Goal: Task Accomplishment & Management: Complete application form

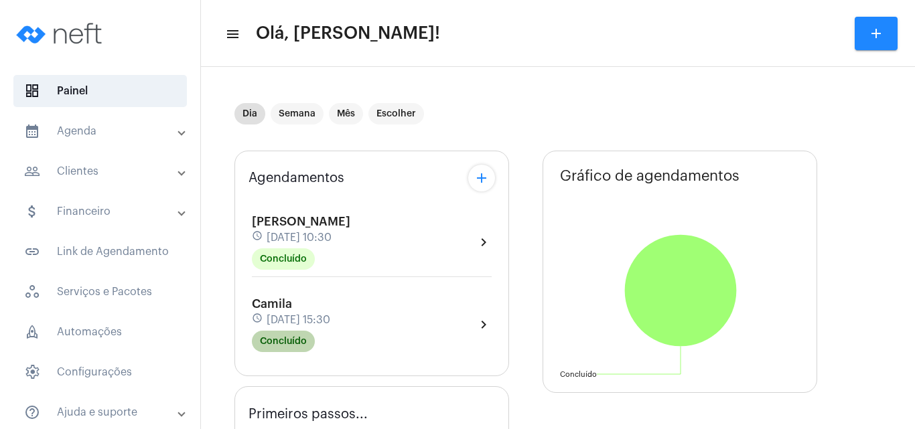
click at [273, 345] on mat-chip "Concluído" at bounding box center [283, 341] width 63 height 21
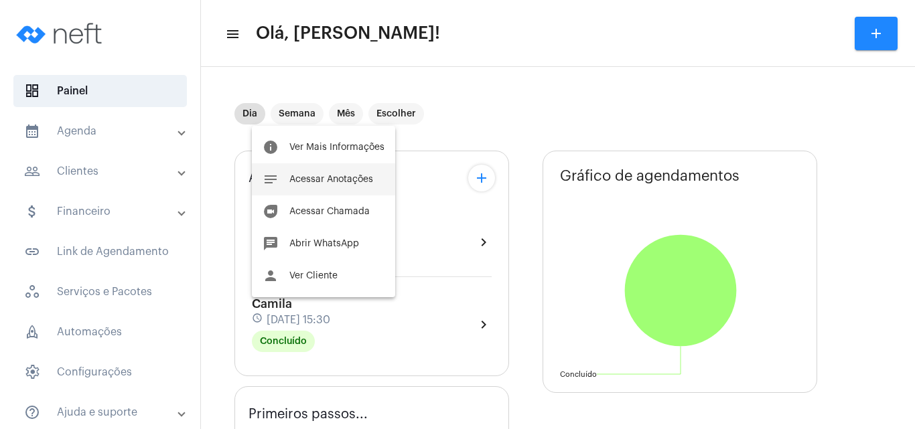
click at [333, 182] on span "Acessar Anotações" at bounding box center [331, 179] width 84 height 9
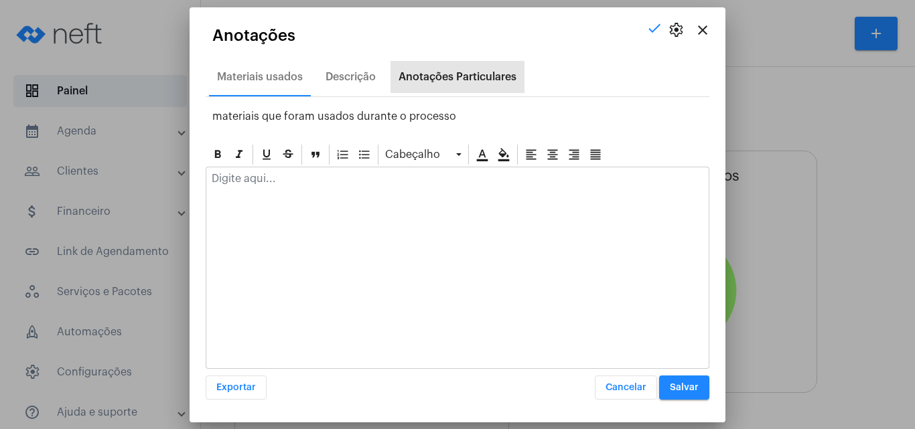
click at [479, 76] on div "Anotações Particulares" at bounding box center [457, 77] width 118 height 12
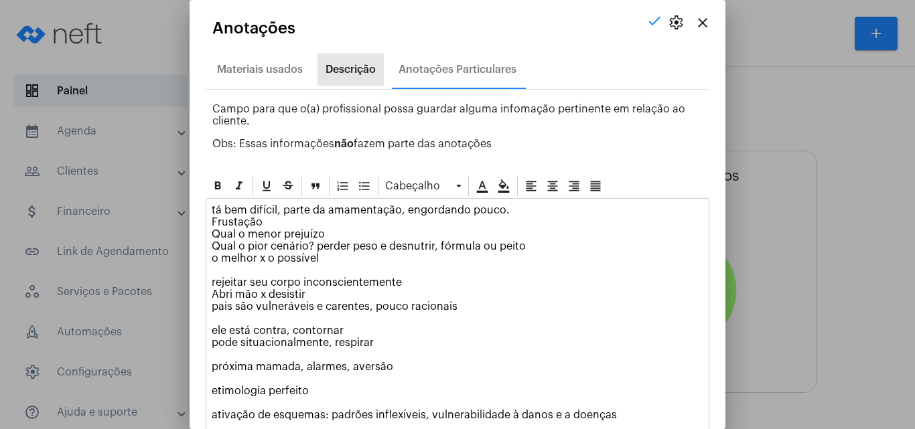
click at [343, 66] on div "Descrição" at bounding box center [350, 70] width 50 height 12
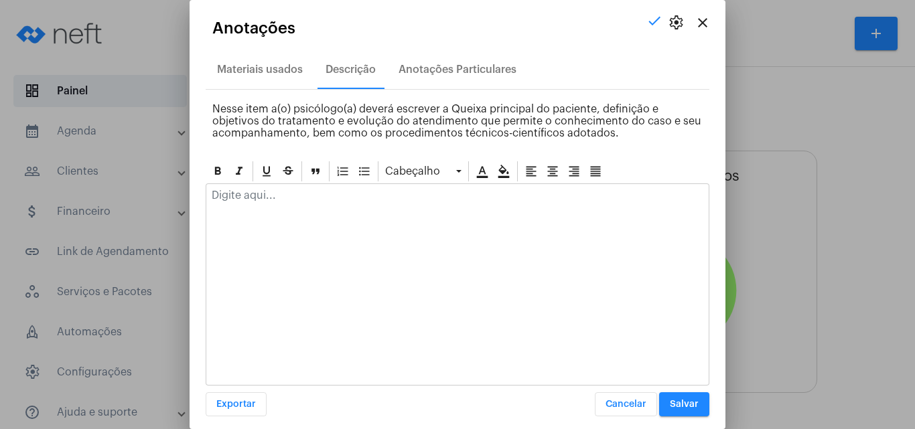
click at [315, 189] on p at bounding box center [457, 195] width 491 height 12
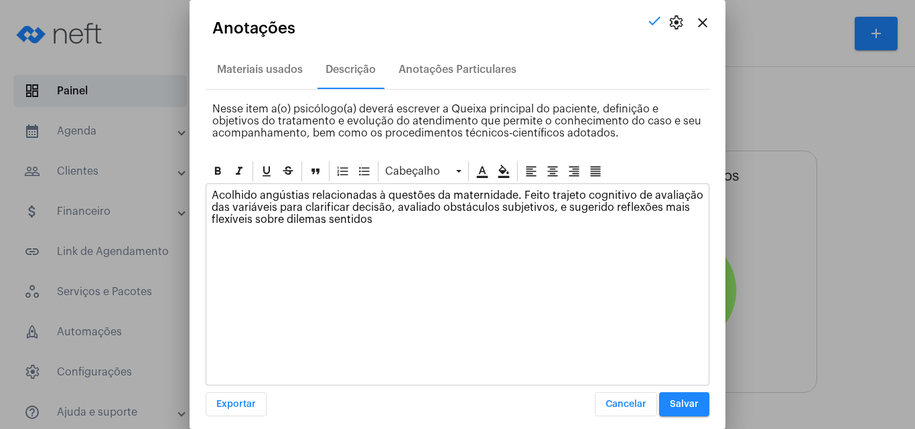
click at [670, 406] on span "Salvar" at bounding box center [684, 404] width 29 height 9
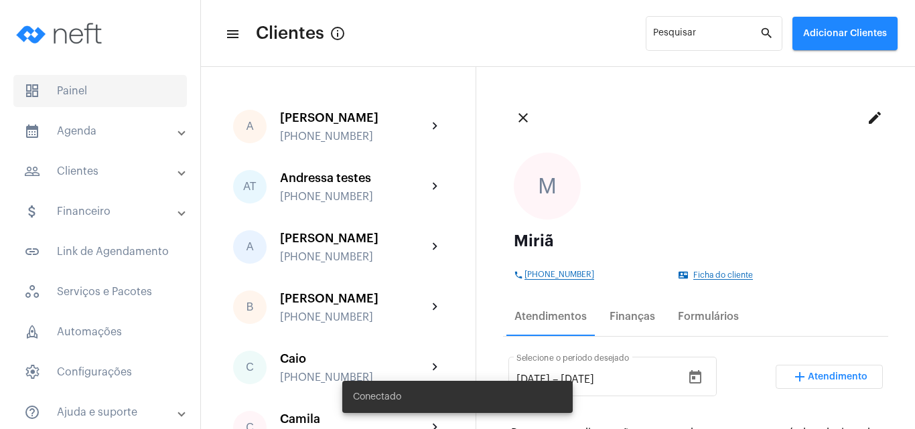
click at [83, 97] on span "dashboard Painel" at bounding box center [99, 91] width 173 height 32
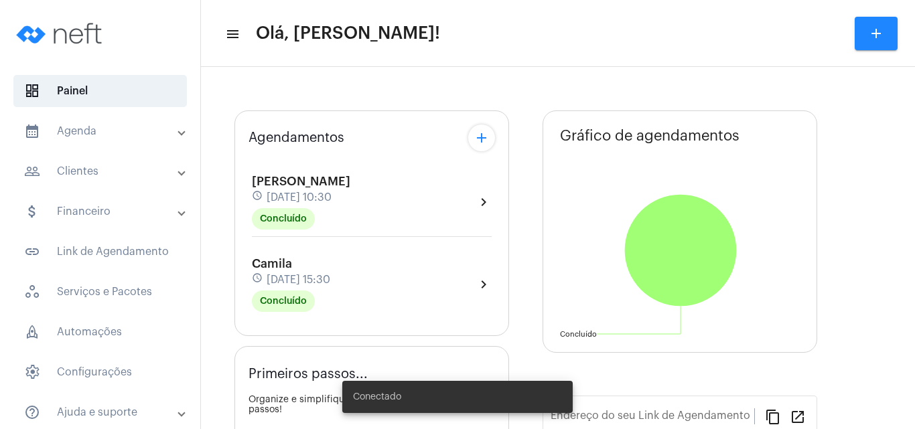
click at [500, 141] on div "Agendamentos add Leonardo schedule 11 de agosto às 10:30 Concluído chevron_righ…" at bounding box center [371, 223] width 275 height 226
type input "[URL][DOMAIN_NAME]"
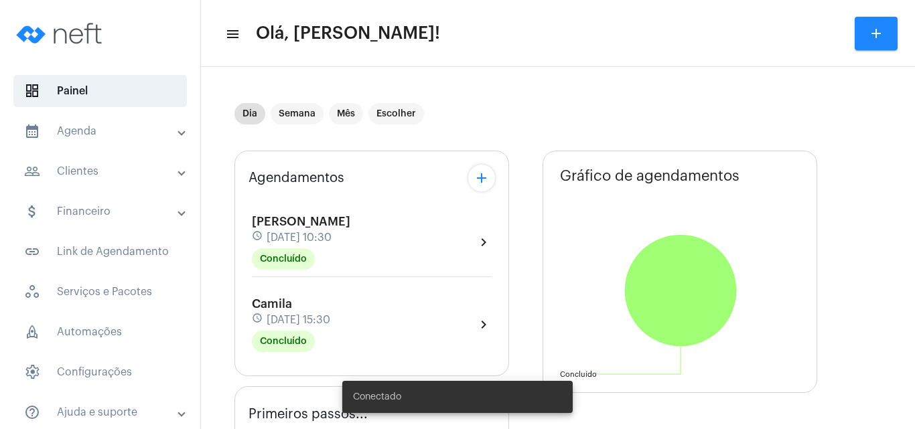
click at [474, 173] on mat-icon "add" at bounding box center [481, 178] width 16 height 16
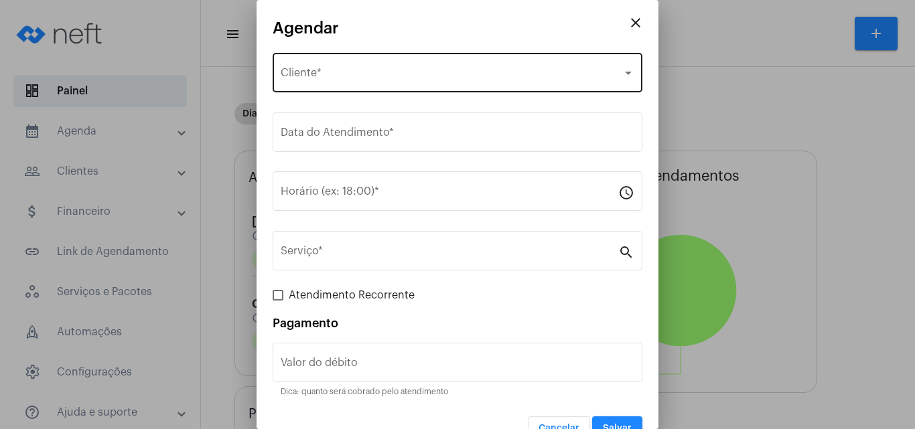
click at [299, 60] on div "Selecione o Cliente Cliente *" at bounding box center [458, 71] width 354 height 42
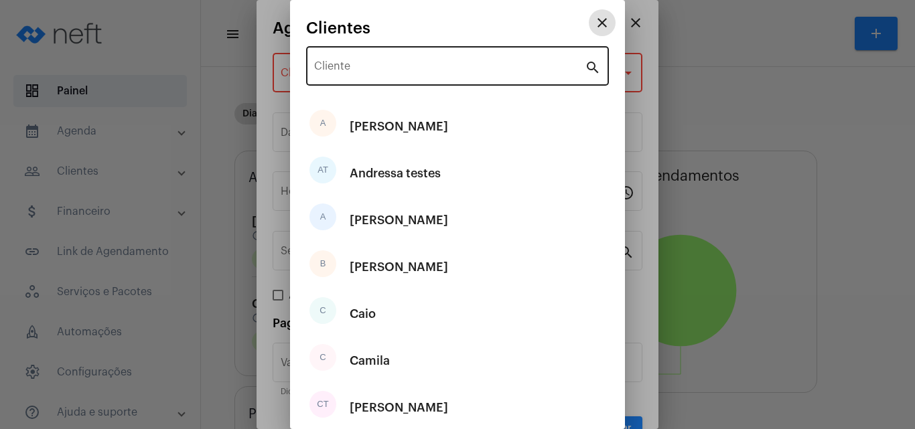
click at [362, 60] on div "Cliente" at bounding box center [449, 65] width 271 height 42
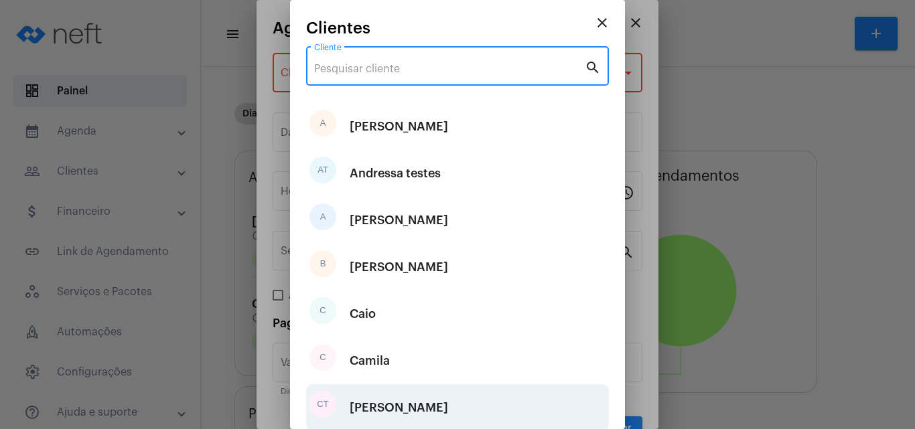
click at [390, 408] on div "Carlos T" at bounding box center [399, 408] width 98 height 40
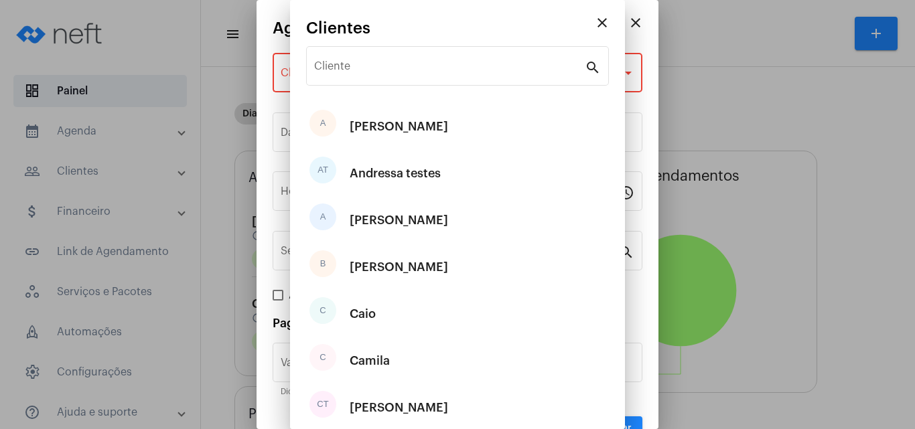
type input "R$"
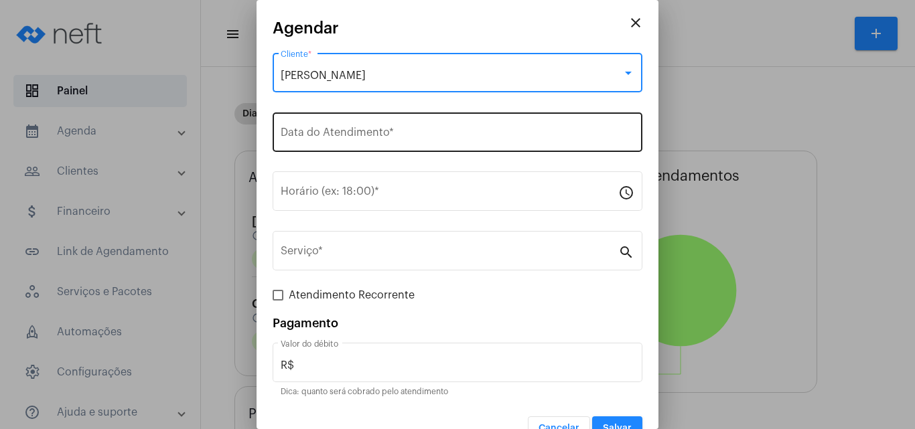
click at [349, 132] on input "Data do Atendimento *" at bounding box center [458, 135] width 354 height 12
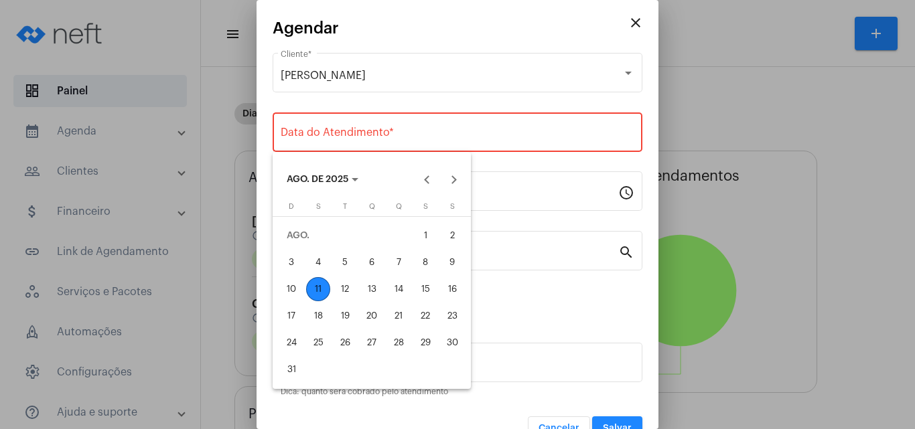
click at [396, 287] on div "14" at bounding box center [398, 289] width 24 height 24
type input "14/08/2025"
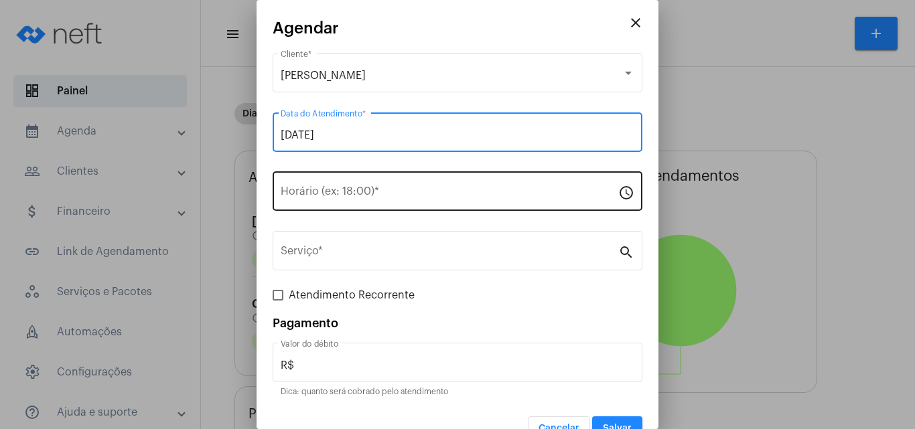
click at [352, 193] on input "Horário (ex: 18:00) *" at bounding box center [449, 194] width 337 height 12
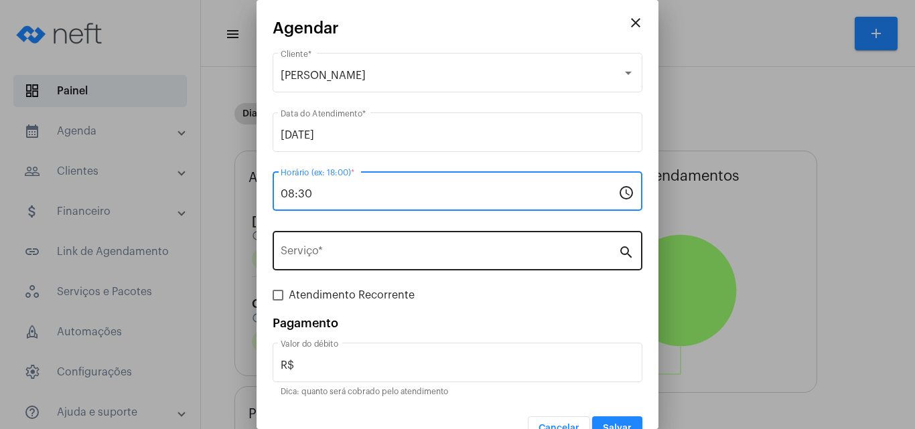
type input "08:30"
click at [333, 266] on div "Serviço *" at bounding box center [449, 249] width 337 height 42
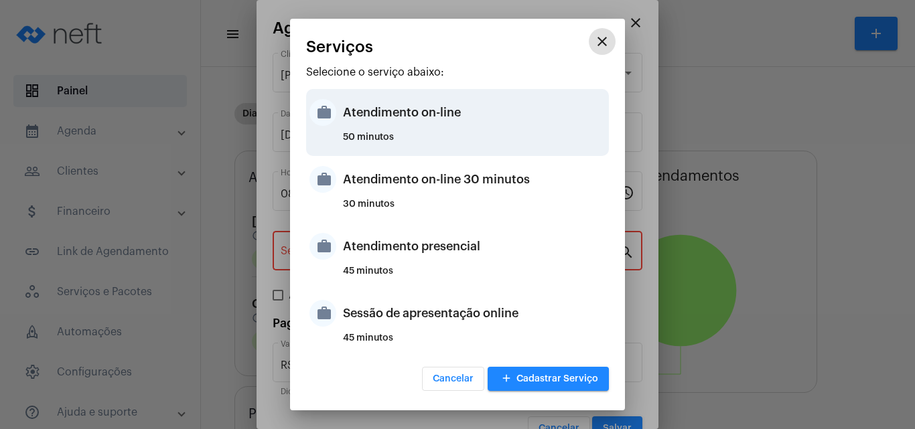
click at [390, 120] on div "Atendimento on-line" at bounding box center [474, 112] width 262 height 40
type input "Atendimento on-line"
type input "R$ 0"
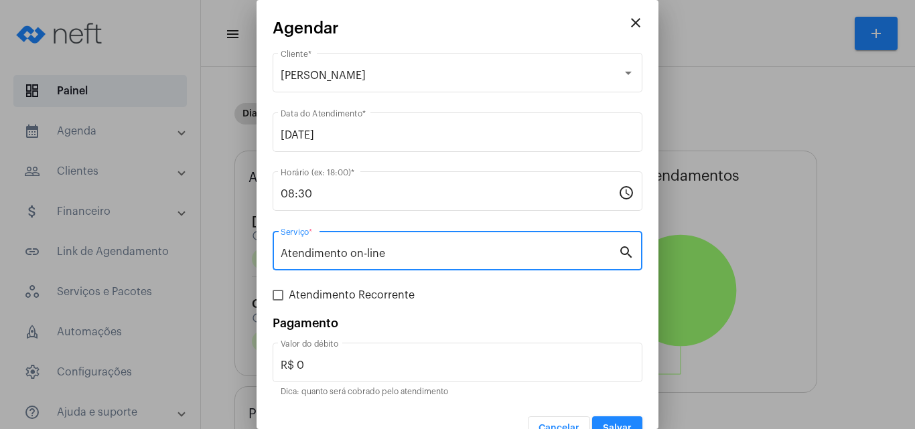
scroll to position [27, 0]
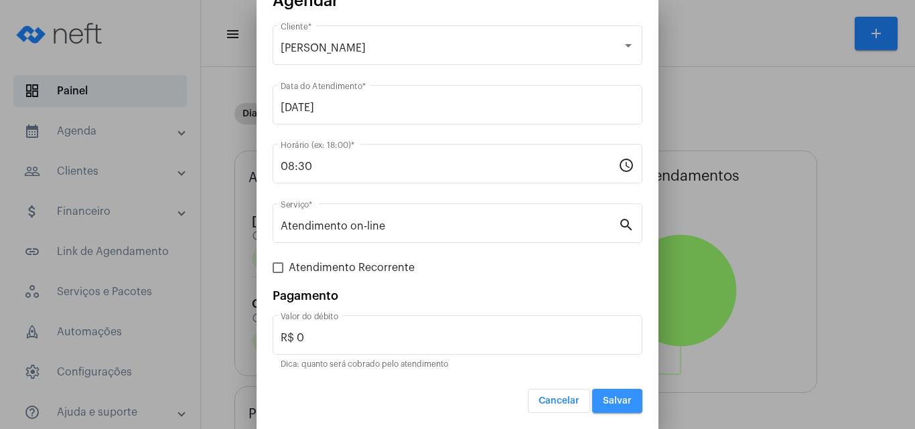
click at [603, 402] on span "Salvar" at bounding box center [617, 400] width 29 height 9
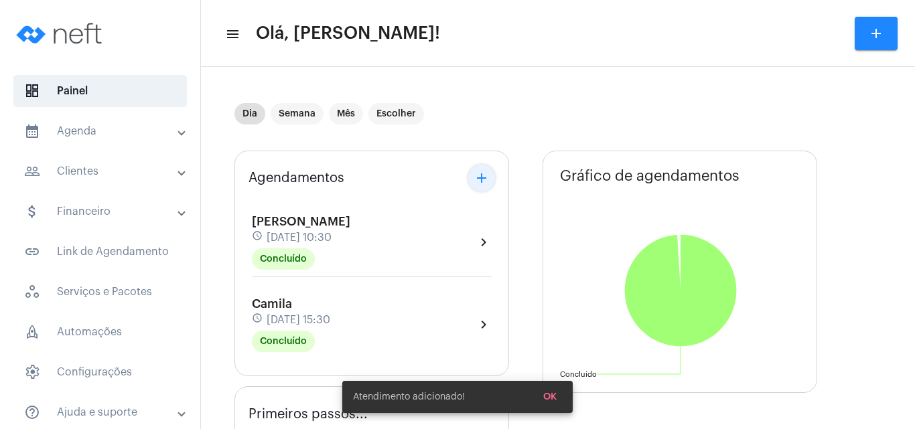
click at [483, 172] on mat-icon "add" at bounding box center [481, 178] width 16 height 16
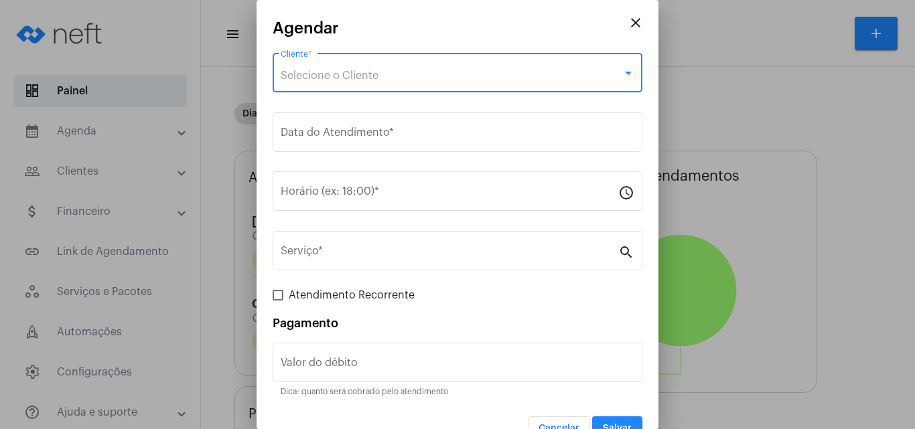
click at [360, 77] on span "Selecione o Cliente" at bounding box center [330, 75] width 98 height 11
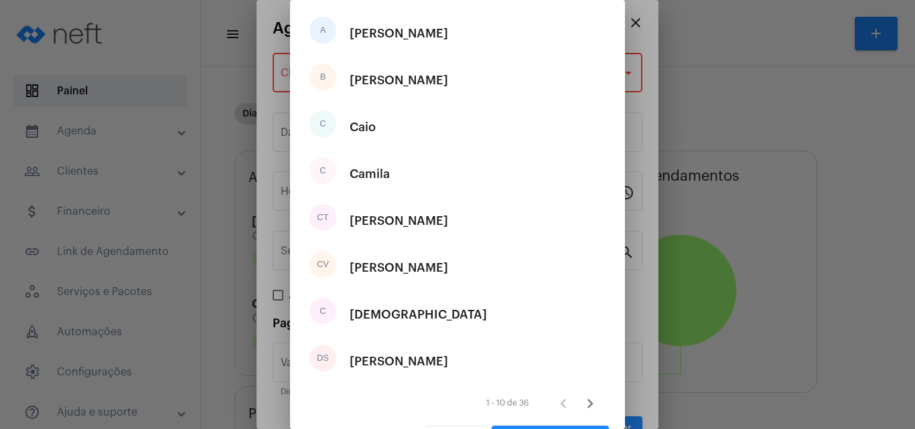
scroll to position [203, 0]
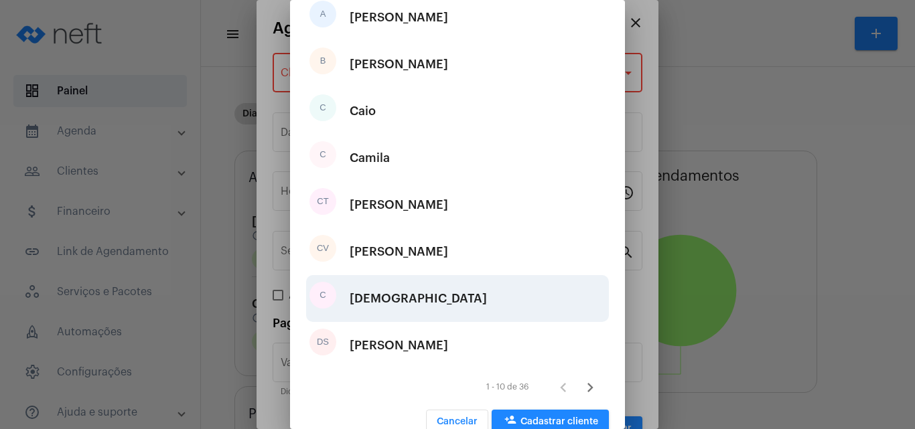
click at [360, 293] on div "Cristiane" at bounding box center [418, 299] width 137 height 40
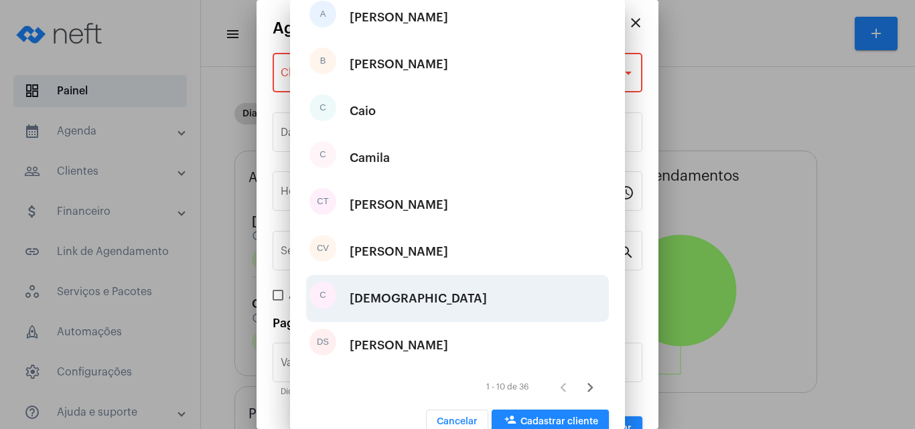
type input "R$"
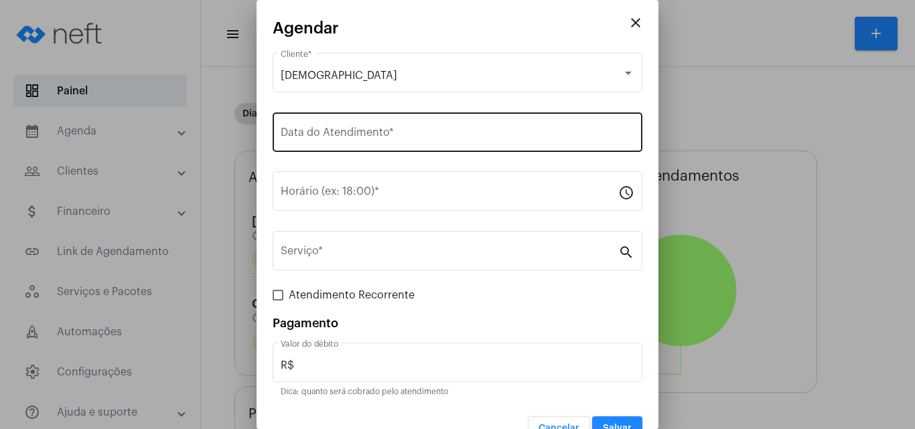
click at [352, 141] on div "Data do Atendimento *" at bounding box center [458, 131] width 354 height 42
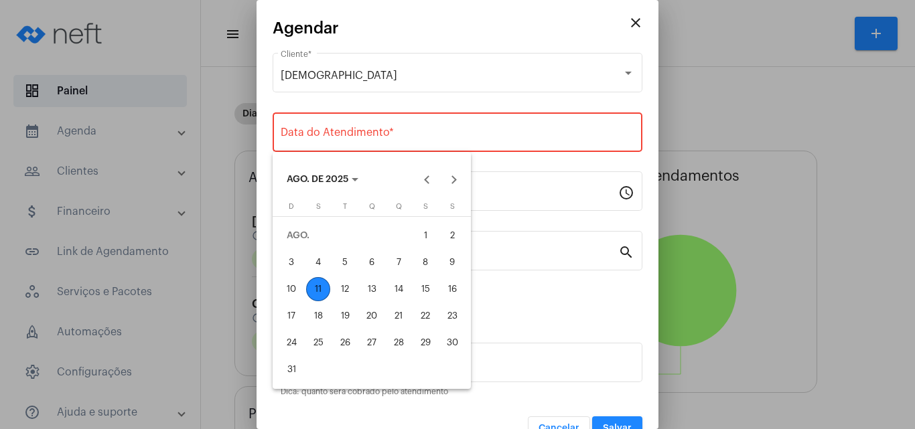
click at [389, 286] on div "14" at bounding box center [398, 289] width 24 height 24
type input "14/08/2025"
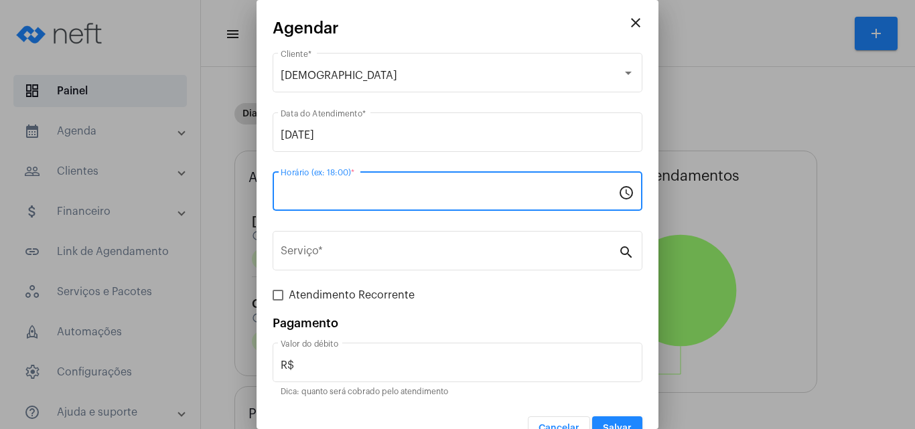
click at [343, 195] on input "Horário (ex: 18:00) *" at bounding box center [449, 194] width 337 height 12
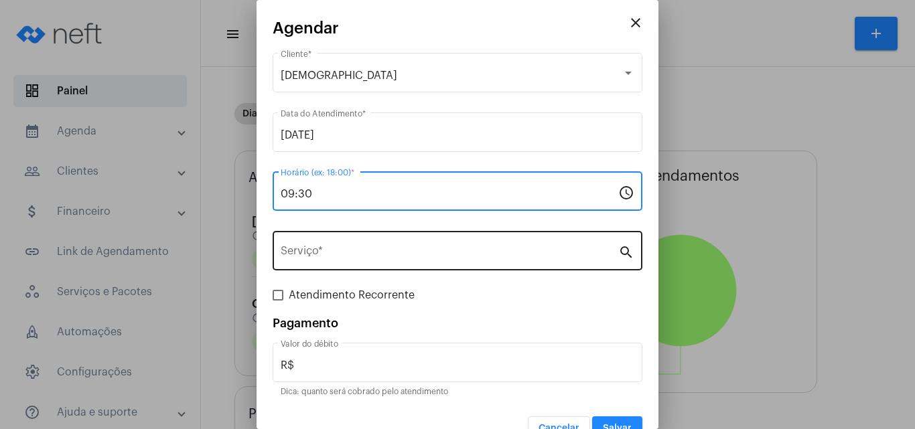
type input "09:30"
click at [318, 245] on div "Serviço *" at bounding box center [449, 249] width 337 height 42
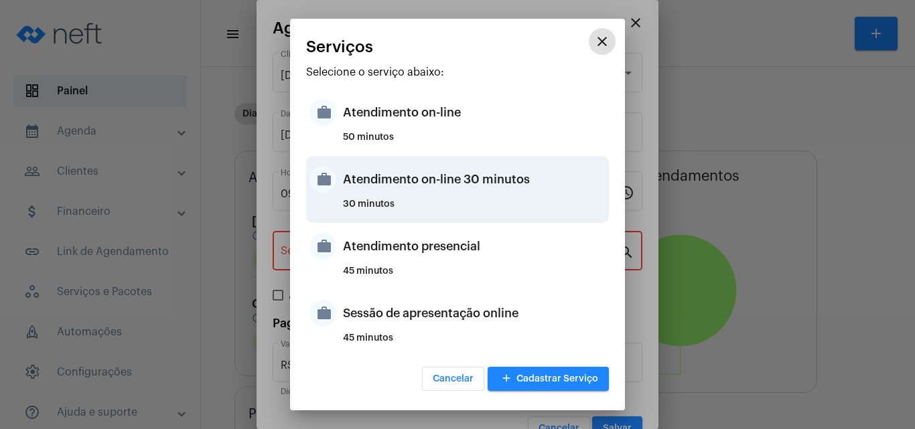
click at [405, 185] on div "Atendimento on-line 30 minutos" at bounding box center [474, 179] width 262 height 40
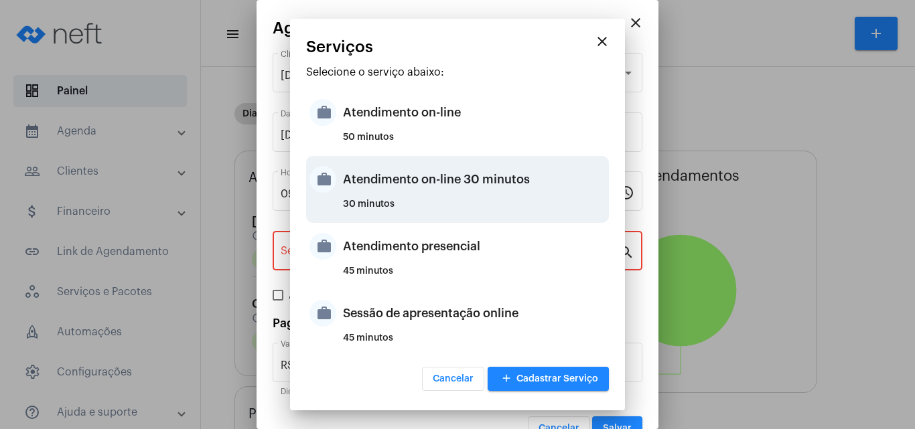
type input "Atendimento on-line 30 minutos"
type input "R$ 0"
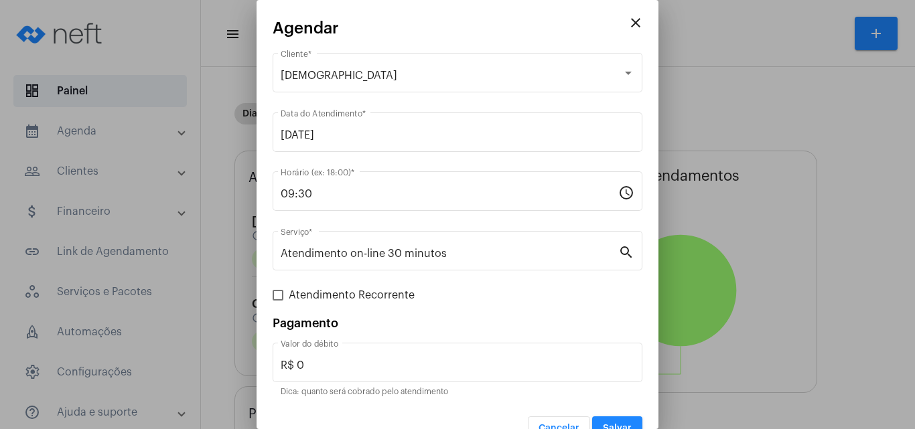
scroll to position [27, 0]
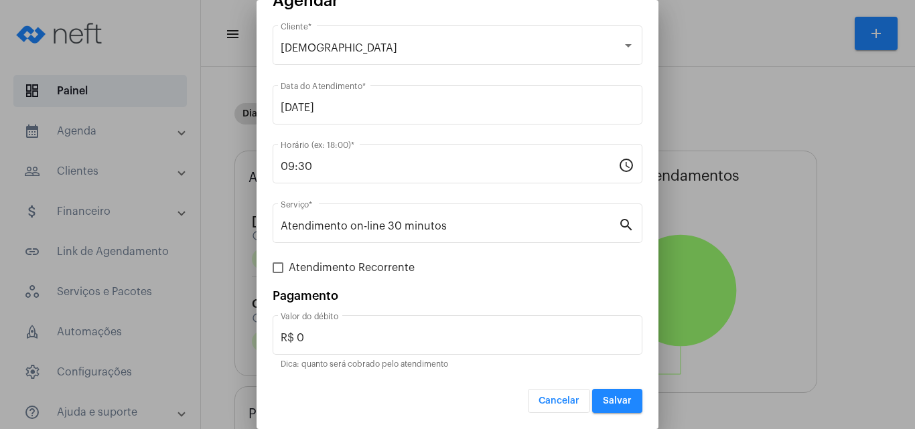
click at [603, 403] on span "Salvar" at bounding box center [617, 400] width 29 height 9
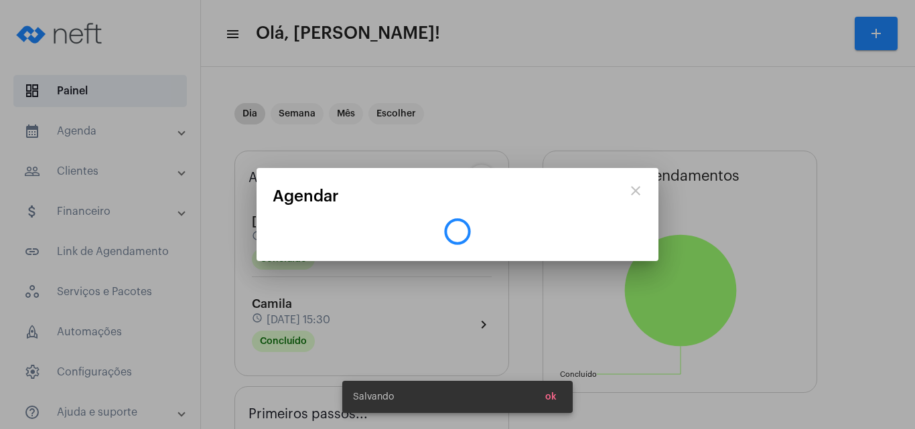
scroll to position [0, 0]
